Goal: Learn about a topic

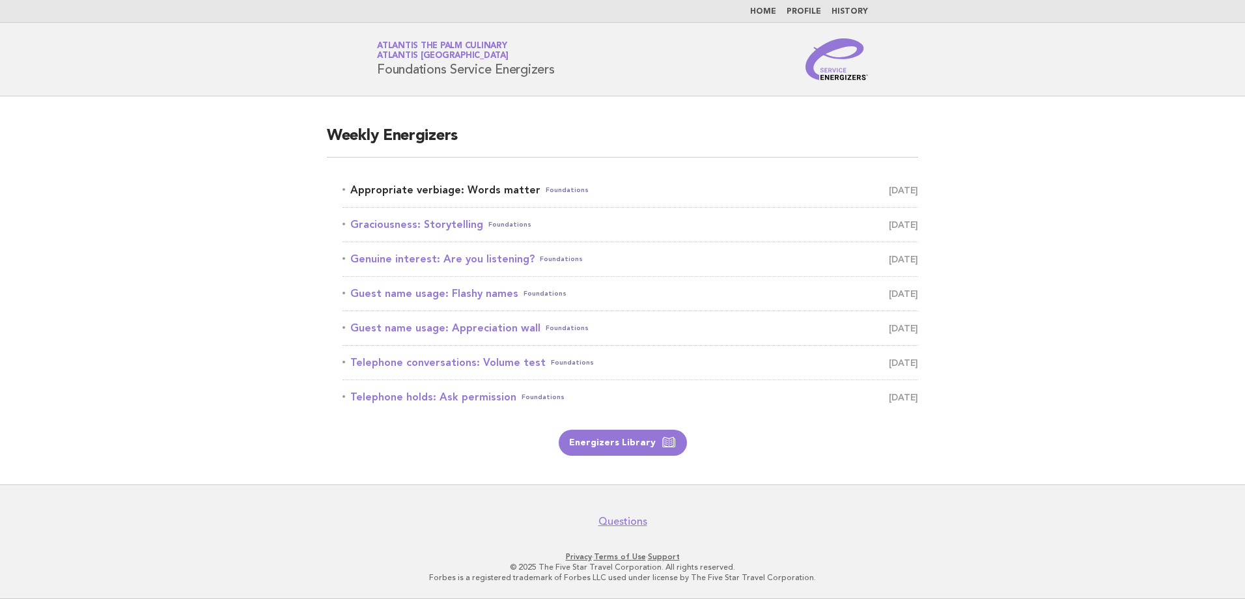
click at [483, 189] on link "Appropriate verbiage: Words matter Foundations [DATE]" at bounding box center [630, 190] width 576 height 18
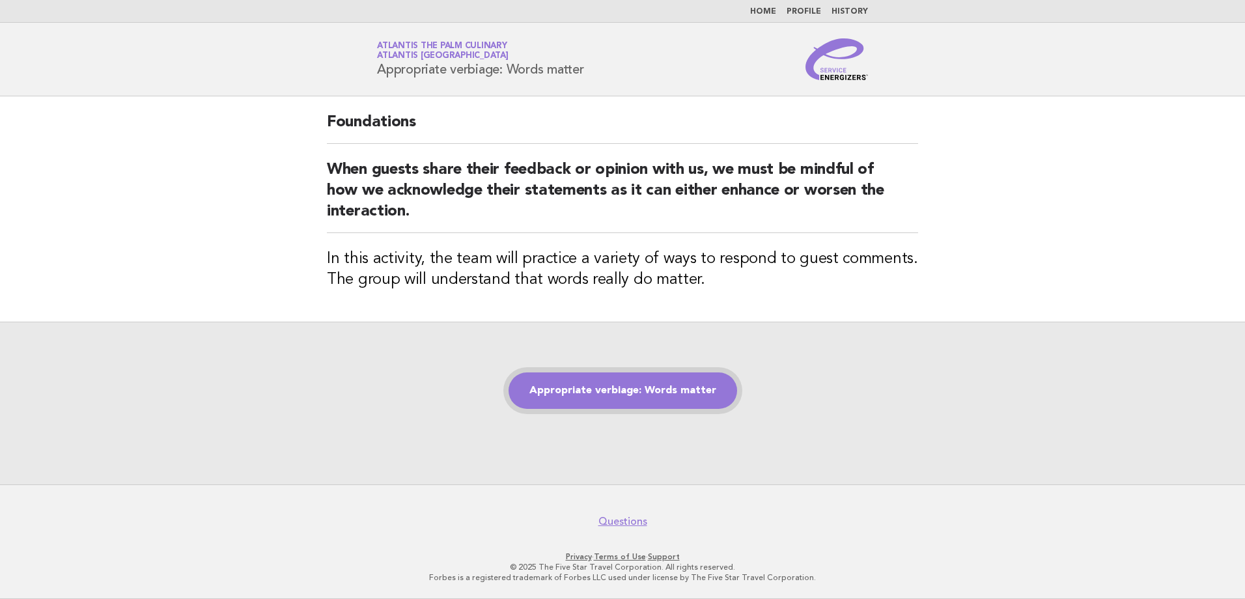
click at [605, 394] on link "Appropriate verbiage: Words matter" at bounding box center [622, 390] width 229 height 36
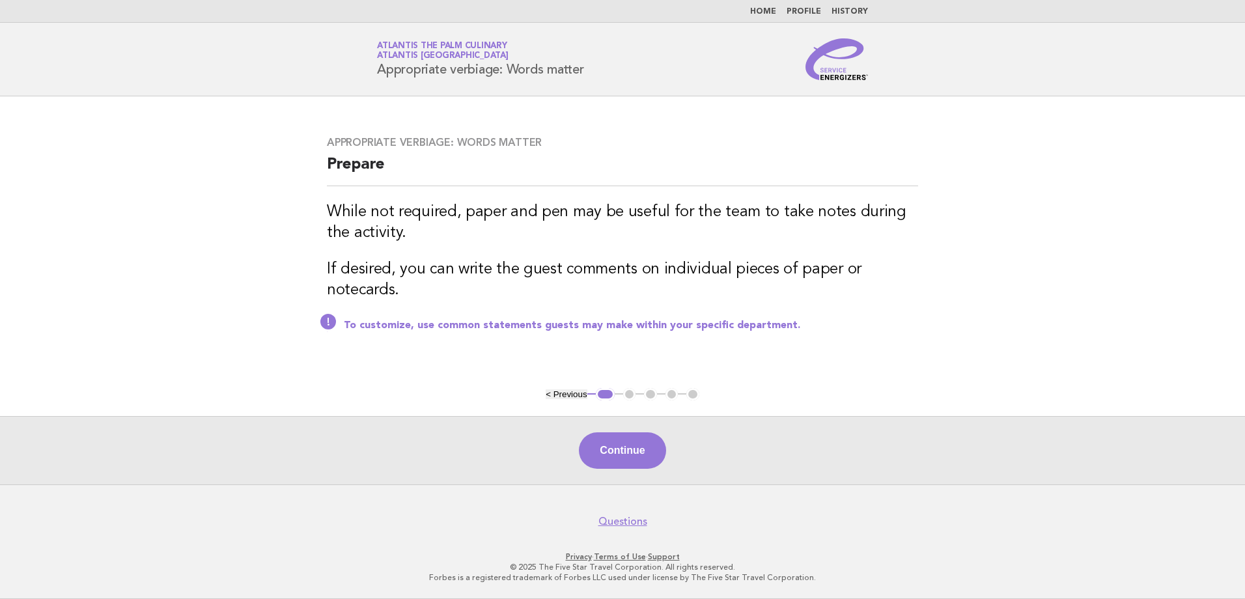
click at [557, 393] on button "< Previous" at bounding box center [566, 394] width 41 height 10
click at [553, 391] on button "< Previous" at bounding box center [566, 394] width 41 height 10
click at [773, 9] on link "Home" at bounding box center [763, 12] width 26 height 8
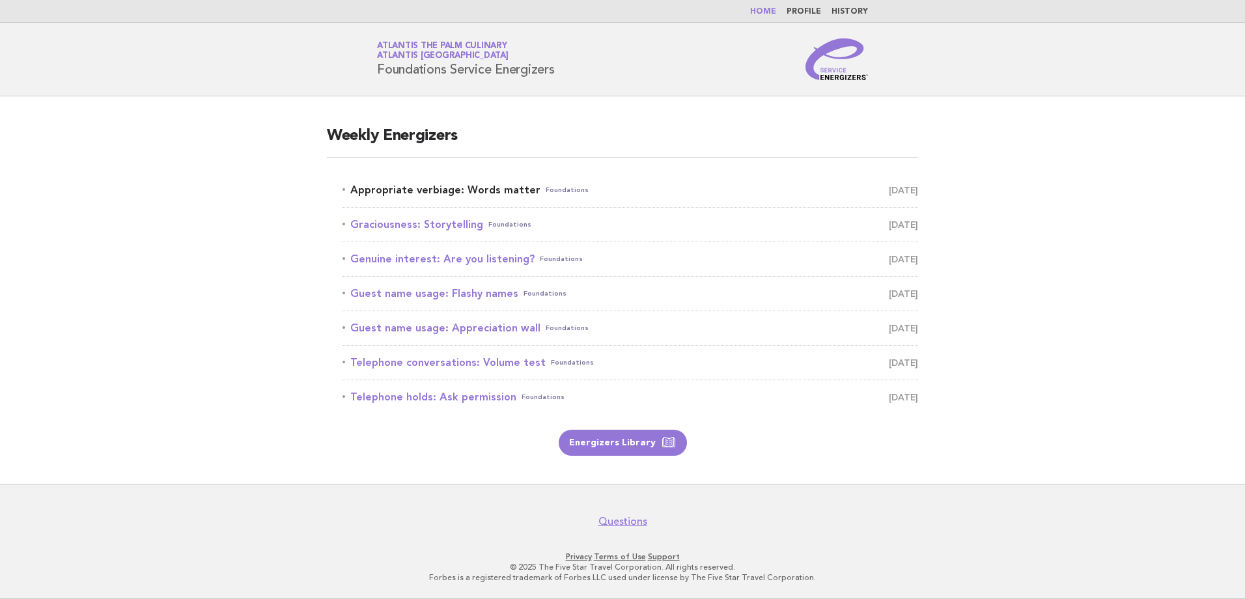
click at [436, 190] on link "Appropriate verbiage: Words matter Foundations August 14" at bounding box center [630, 190] width 576 height 18
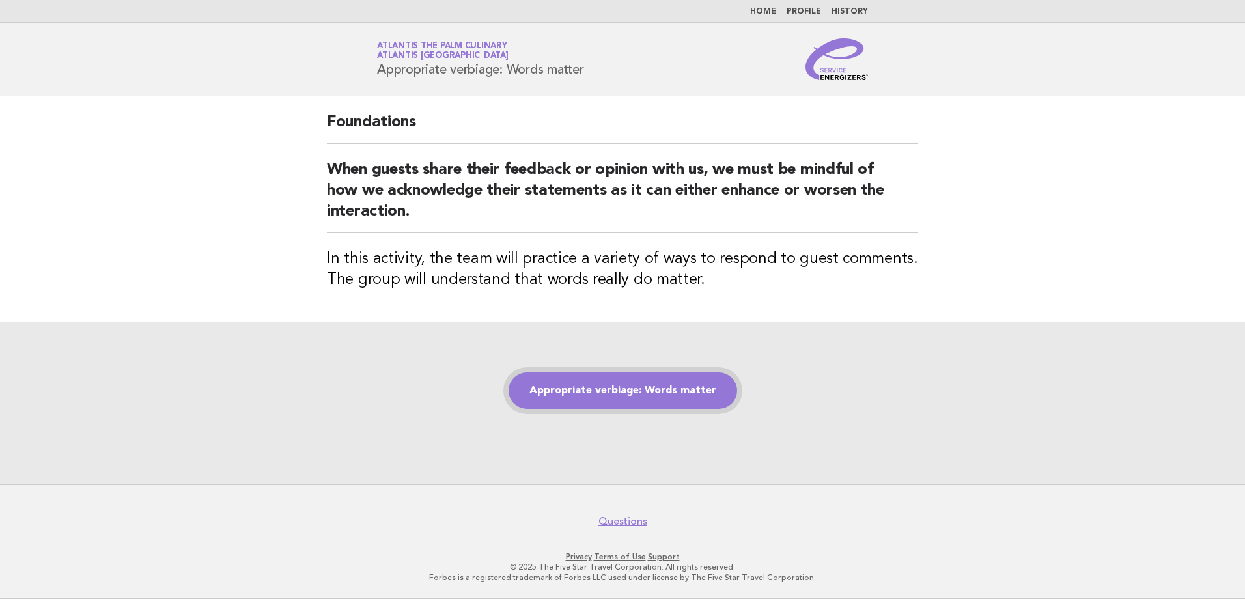
click at [664, 393] on link "Appropriate verbiage: Words matter" at bounding box center [622, 390] width 229 height 36
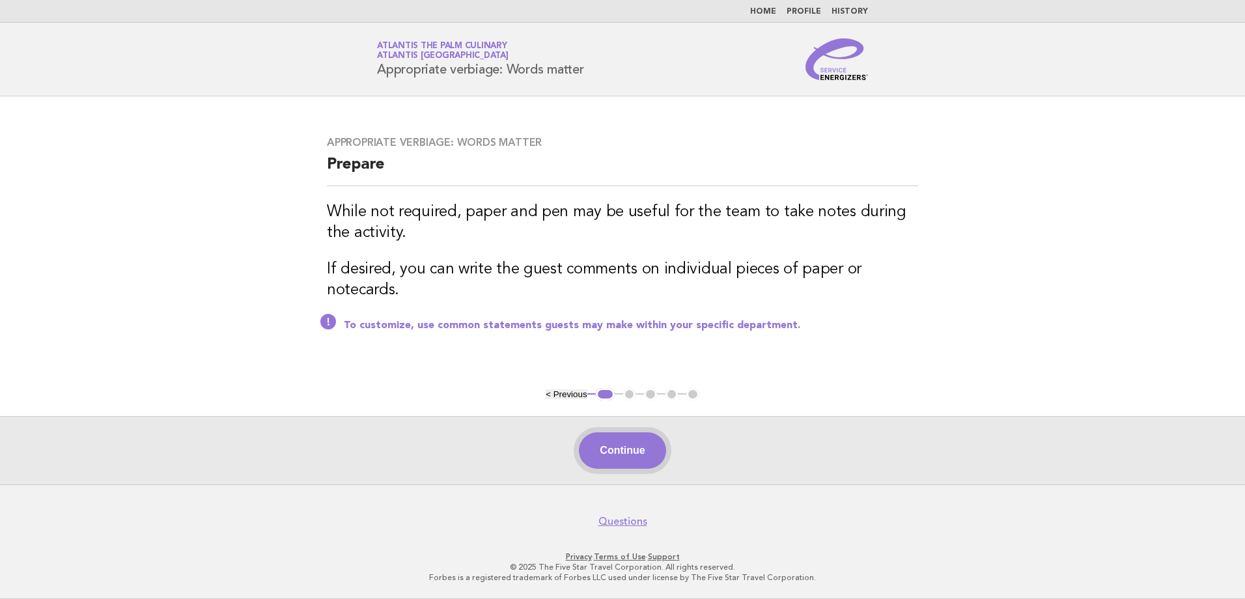
click at [643, 445] on button "Continue" at bounding box center [622, 450] width 87 height 36
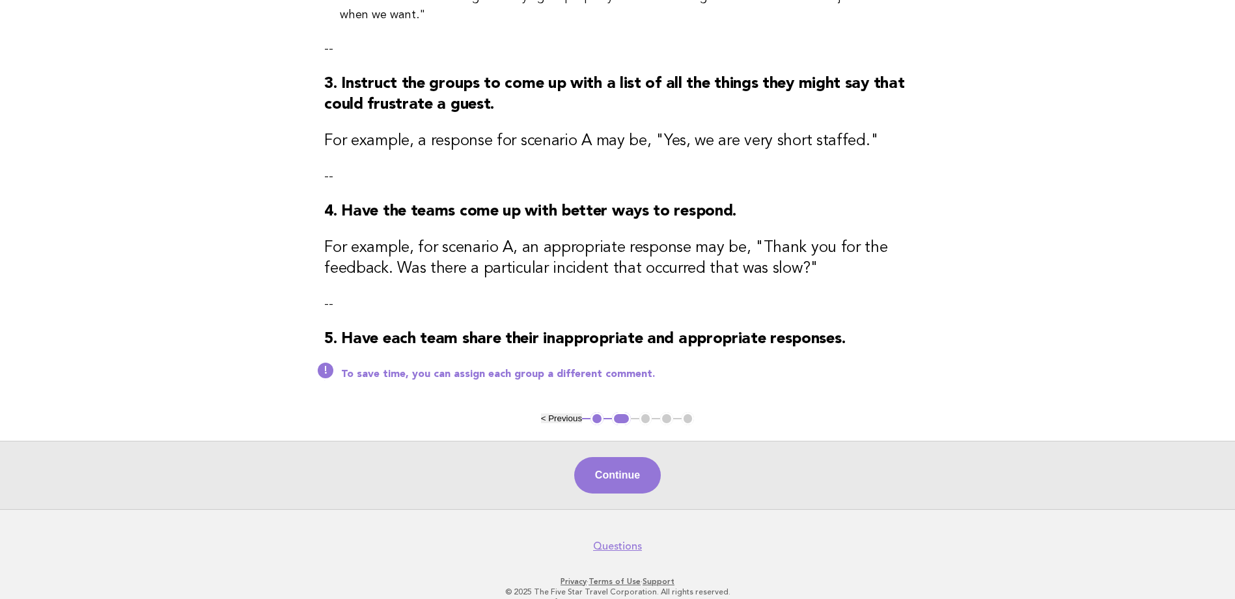
scroll to position [443, 0]
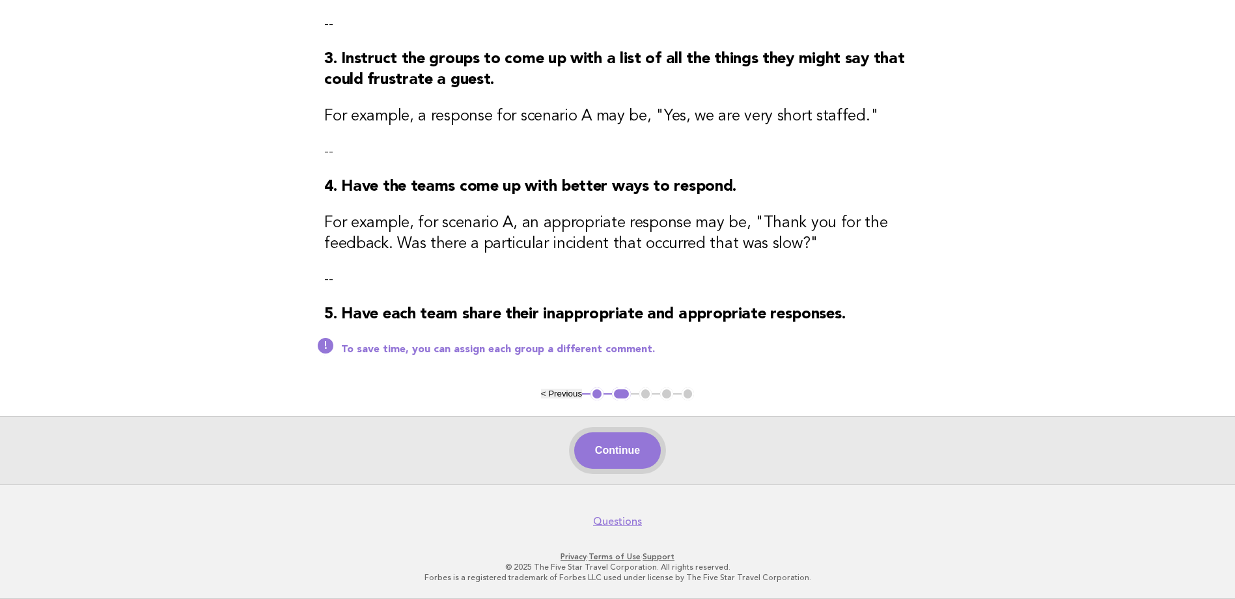
click at [623, 447] on button "Continue" at bounding box center [617, 450] width 87 height 36
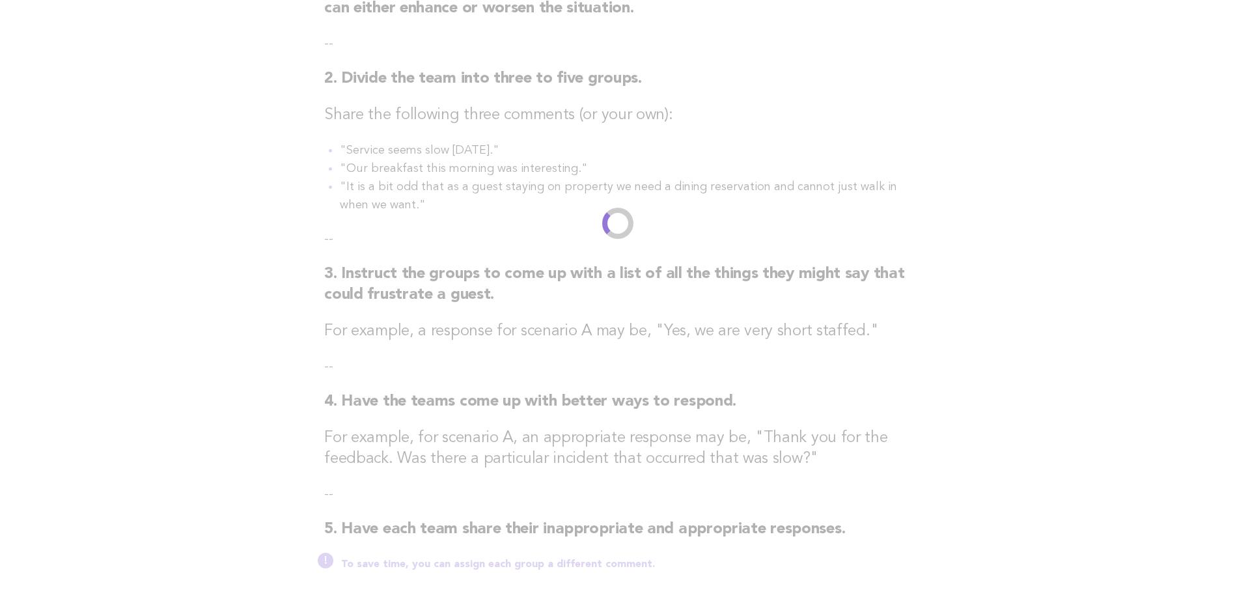
scroll to position [0, 0]
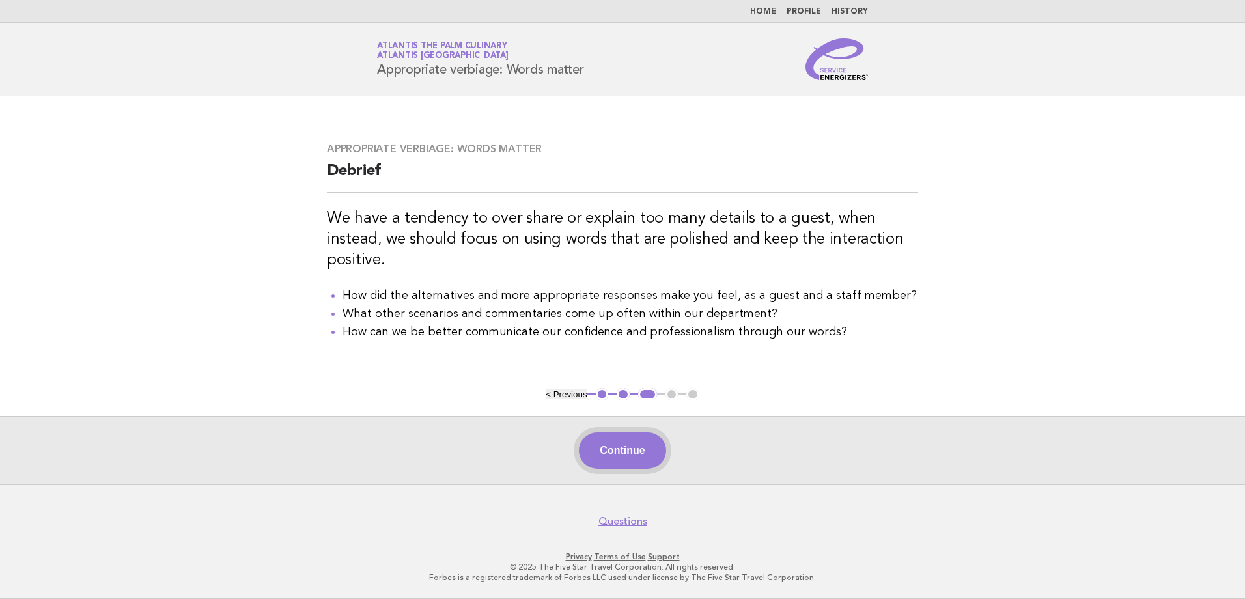
click at [626, 456] on button "Continue" at bounding box center [622, 450] width 87 height 36
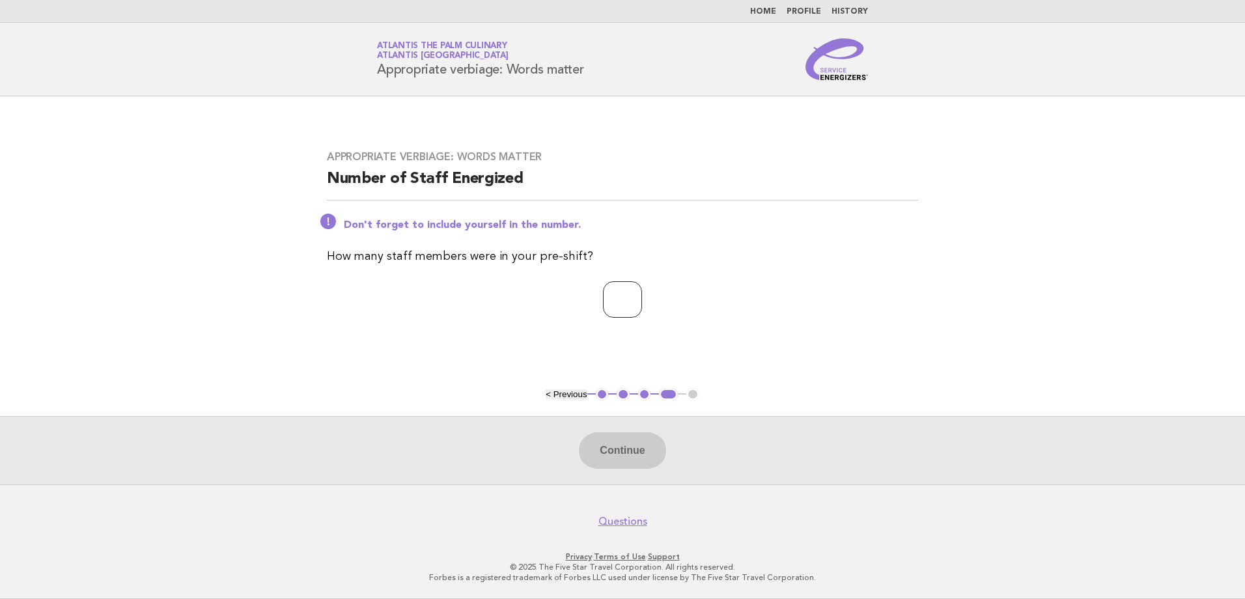
click at [642, 316] on input "number" at bounding box center [622, 299] width 39 height 36
type input "**"
click at [627, 441] on button "Continue" at bounding box center [622, 450] width 87 height 36
